Goal: Task Accomplishment & Management: Use online tool/utility

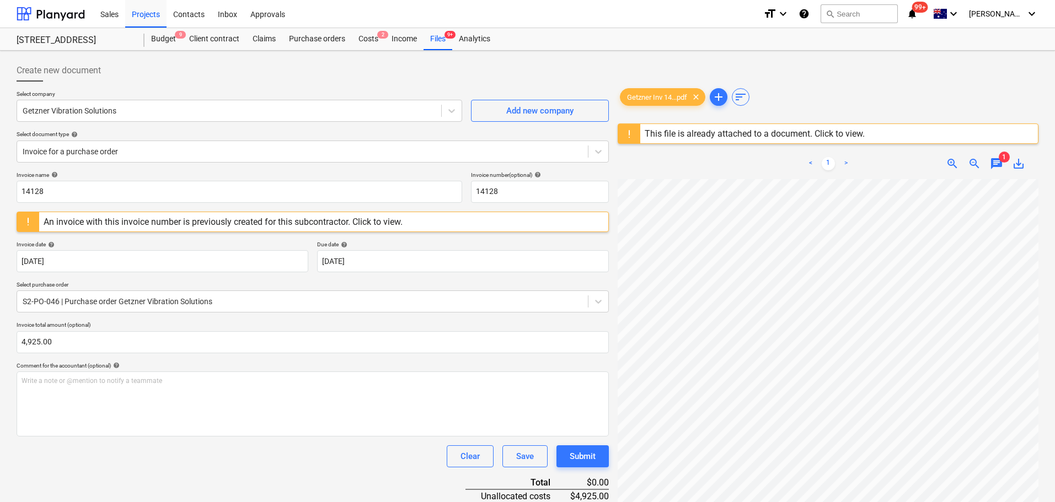
scroll to position [157, 0]
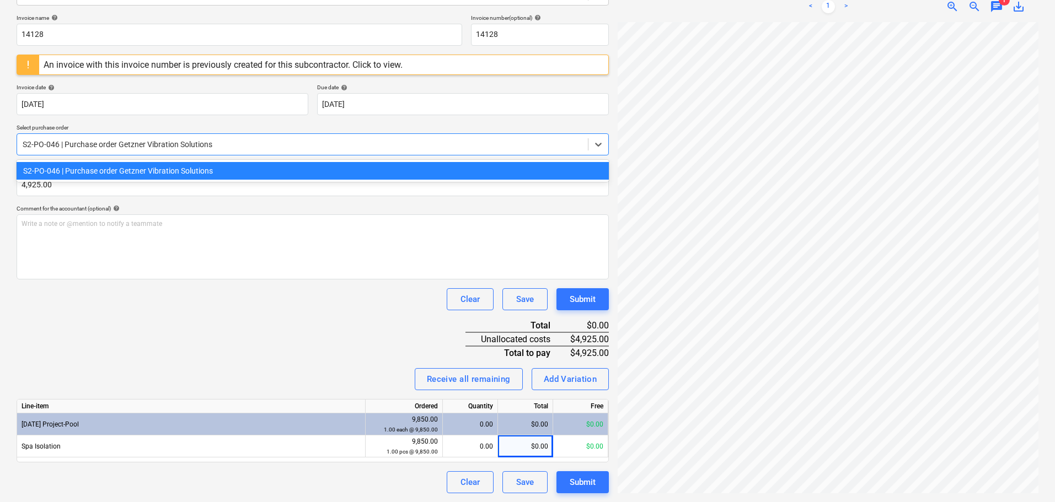
click at [185, 149] on div at bounding box center [303, 144] width 560 height 11
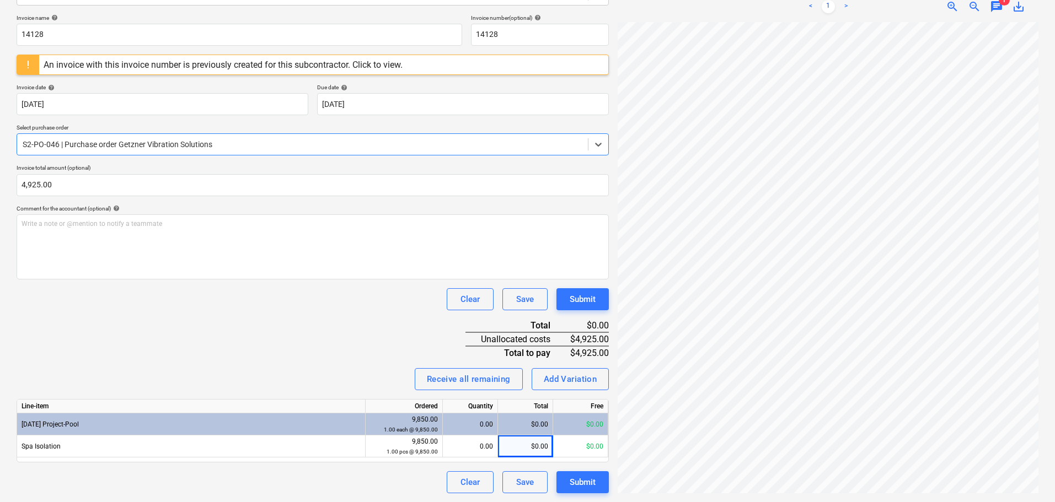
click at [184, 149] on div at bounding box center [303, 144] width 560 height 11
click at [479, 444] on div "0.00" at bounding box center [470, 447] width 46 height 22
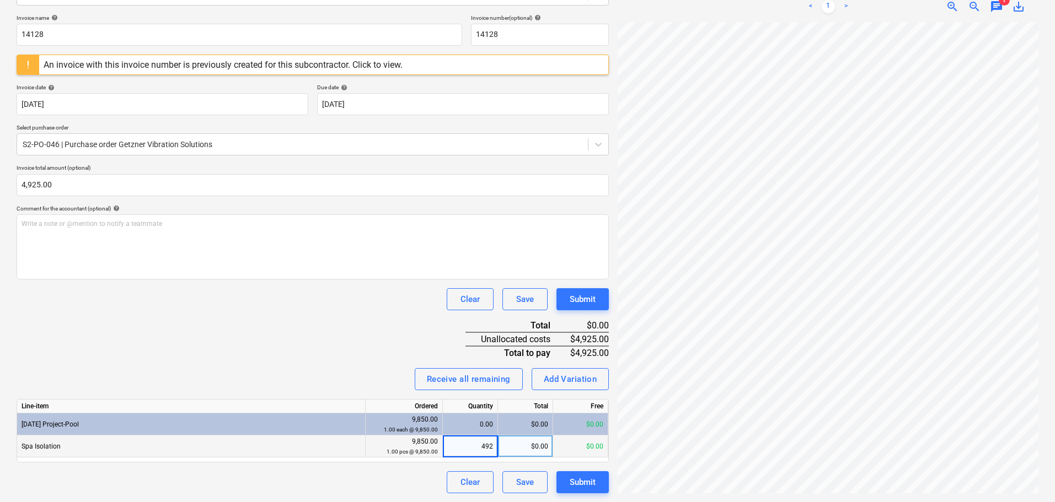
type input "4925"
click at [322, 362] on div "Invoice name help 14128 Invoice number (optional) help 14128 An invoice with th…" at bounding box center [313, 253] width 592 height 479
